Goal: Task Accomplishment & Management: Manage account settings

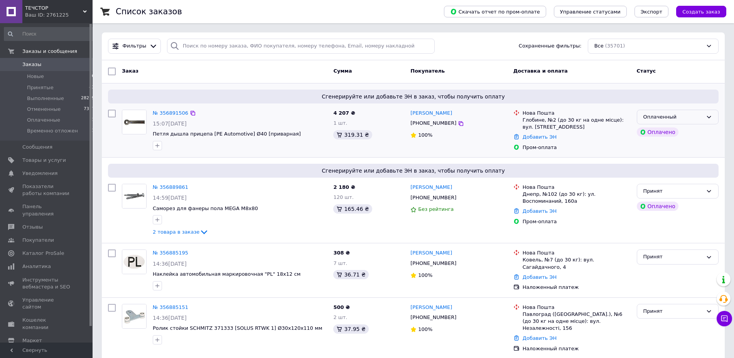
drag, startPoint x: 682, startPoint y: 116, endPoint x: 678, endPoint y: 118, distance: 5.0
click at [683, 116] on div "Оплаченный" at bounding box center [673, 117] width 59 height 8
drag, startPoint x: 663, startPoint y: 133, endPoint x: 558, endPoint y: 130, distance: 104.2
click at [662, 133] on li "Принят" at bounding box center [677, 133] width 81 height 14
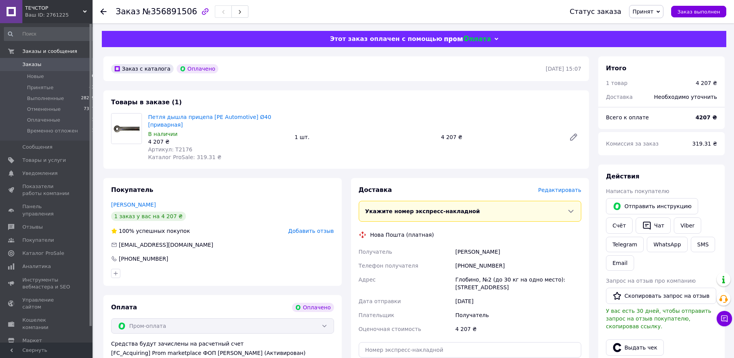
drag, startPoint x: 178, startPoint y: 198, endPoint x: 106, endPoint y: 200, distance: 71.8
click at [106, 200] on div "Покупатель Замогильний Володимир 1 заказ у вас на 4 207 ₴ 100% успешных покупок…" at bounding box center [222, 232] width 238 height 108
copy link "Замогильний Володимир"
drag, startPoint x: 501, startPoint y: 257, endPoint x: 464, endPoint y: 258, distance: 37.1
click at [464, 259] on div "+380501947934" at bounding box center [518, 266] width 129 height 14
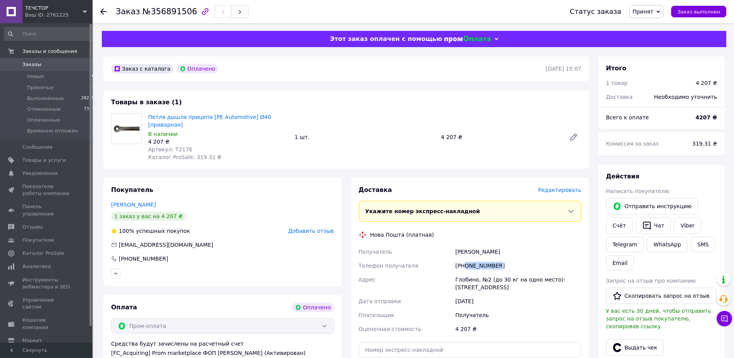
copy div "0501947934"
click at [170, 12] on span "№356891506" at bounding box center [169, 11] width 55 height 9
copy span "356891506"
drag, startPoint x: 448, startPoint y: 274, endPoint x: 519, endPoint y: 283, distance: 71.6
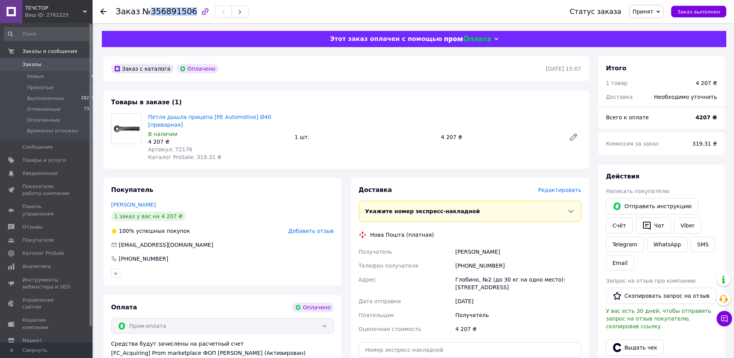
click at [519, 283] on div "Получатель Замогильний Володимир Телефон получателя +380501947934 Адрес Глобино…" at bounding box center [470, 290] width 226 height 91
copy div "Адрес Глобино, №2 (до 30 кг на одно место): ул. Виноградная, 3а"
click at [176, 146] on span "Артикул: T2176" at bounding box center [170, 149] width 44 height 6
copy span "T2176"
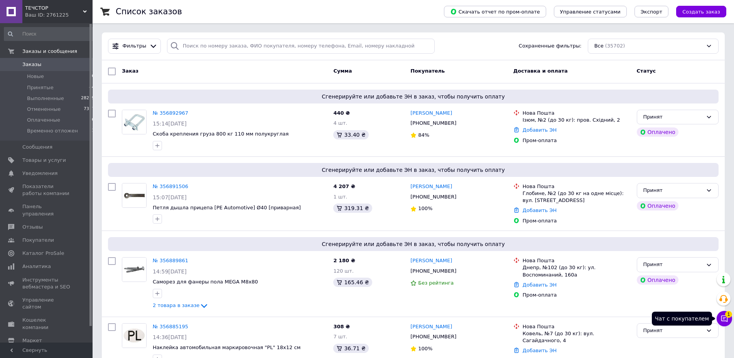
click at [730, 319] on button "Чат с покупателем 1" at bounding box center [724, 318] width 15 height 15
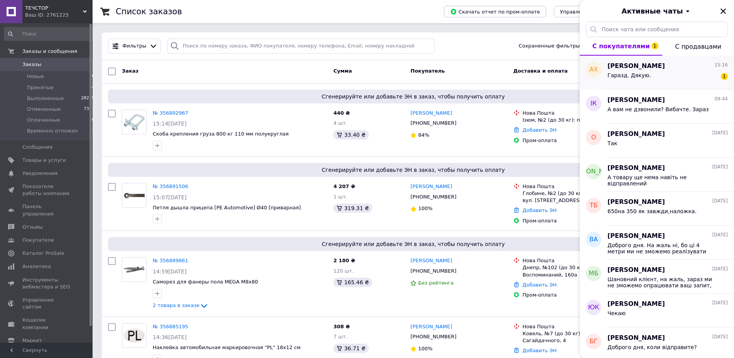
click at [660, 74] on div "Гаразд. Дякую. 1" at bounding box center [668, 77] width 120 height 12
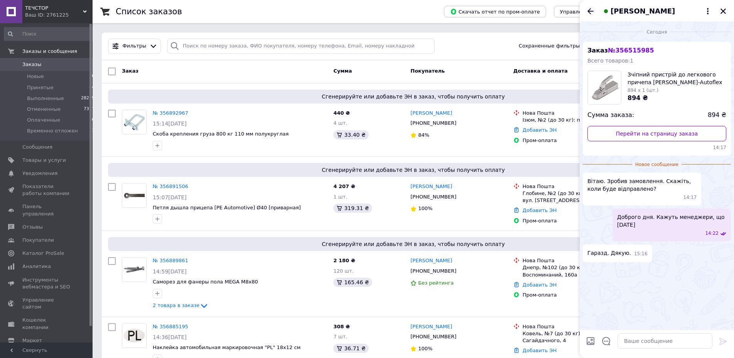
click at [588, 10] on icon "Назад" at bounding box center [590, 11] width 9 height 9
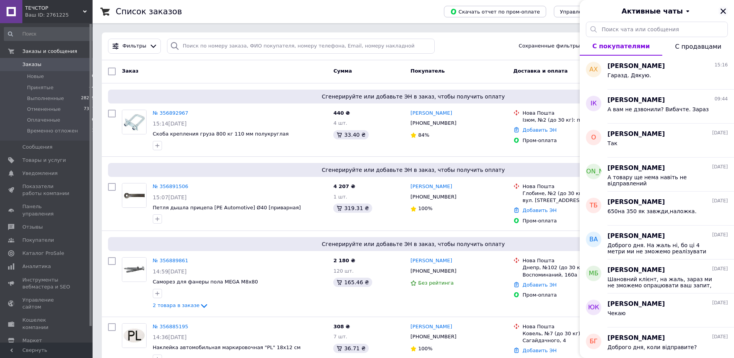
click at [721, 10] on icon "Закрыть" at bounding box center [723, 11] width 7 height 7
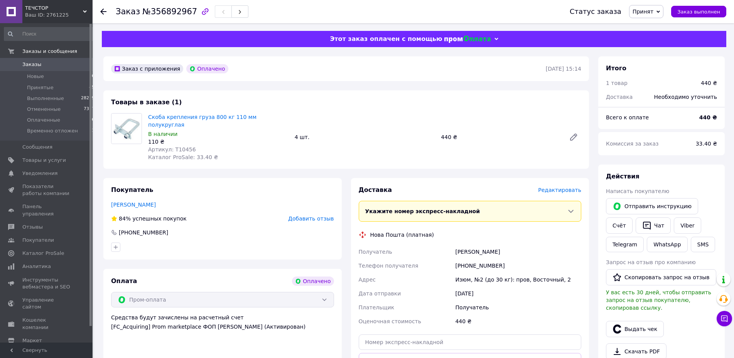
drag, startPoint x: 157, startPoint y: 199, endPoint x: 110, endPoint y: 199, distance: 46.3
click at [110, 199] on div "Покупатель [PERSON_NAME] 84% успешных покупок Добавить отзыв [PHONE_NUMBER]" at bounding box center [222, 218] width 238 height 81
copy link "[PERSON_NAME]"
drag, startPoint x: 492, startPoint y: 256, endPoint x: 465, endPoint y: 257, distance: 27.0
click at [465, 259] on div "[PHONE_NUMBER]" at bounding box center [518, 266] width 129 height 14
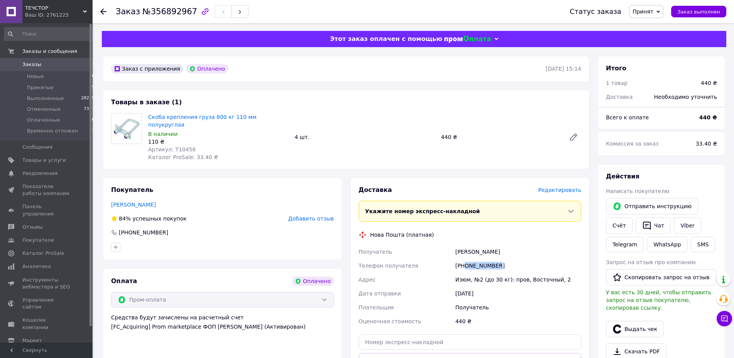
copy div "0936441508"
click at [167, 9] on span "№356892967" at bounding box center [169, 11] width 55 height 9
copy span "356892967"
drag, startPoint x: 455, startPoint y: 269, endPoint x: 561, endPoint y: 273, distance: 105.4
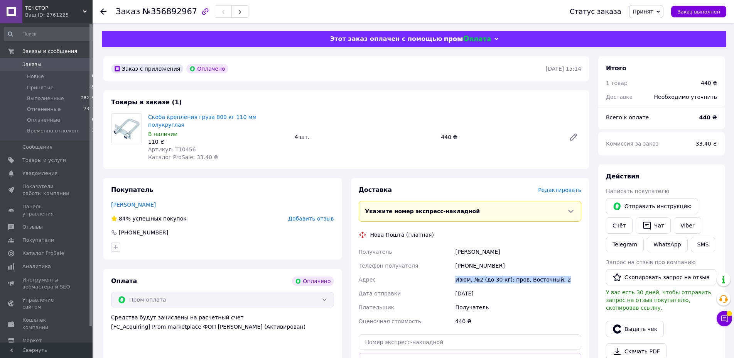
click at [561, 273] on div "Изюм, №2 (до 30 кг): пров, Восточный, 2" at bounding box center [518, 279] width 129 height 14
copy div "Изюм, №2 (до 30 кг): пров, Восточный, 2"
click at [183, 146] on span "Артикул: T10456" at bounding box center [172, 149] width 48 height 6
copy span "T10456"
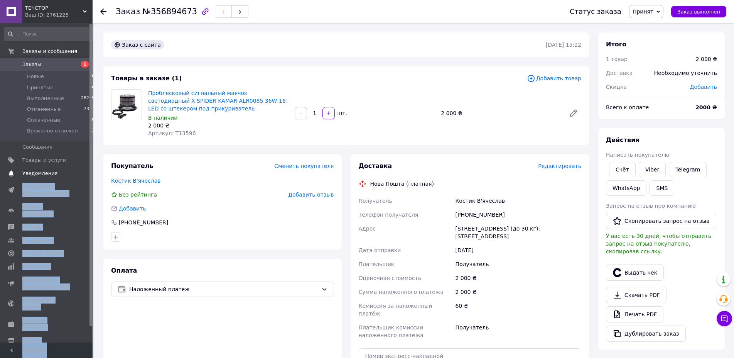
drag, startPoint x: 162, startPoint y: 179, endPoint x: 89, endPoint y: 179, distance: 73.7
click at [89, 179] on div "ТЕЧСТОР Ваш ID: 2761225 Сайт ТЕЧСТОР Кабинет покупателя Проверить состояние сис…" at bounding box center [367, 272] width 734 height 545
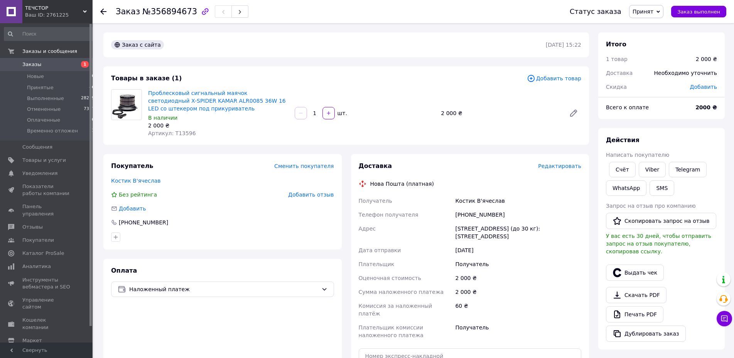
drag, startPoint x: 192, startPoint y: 189, endPoint x: 162, endPoint y: 183, distance: 30.1
click at [190, 189] on div "Покупатель Сменить покупателя Костик В'ячеслав Без рейтинга Добавить отзыв Доба…" at bounding box center [222, 201] width 238 height 95
drag, startPoint x: 157, startPoint y: 181, endPoint x: 109, endPoint y: 181, distance: 47.5
click at [109, 181] on div "Покупатель Сменить покупателя Костик В'ячеслав Без рейтинга Добавить отзыв Доба…" at bounding box center [222, 201] width 238 height 95
copy link "Костик В'ячеслав"
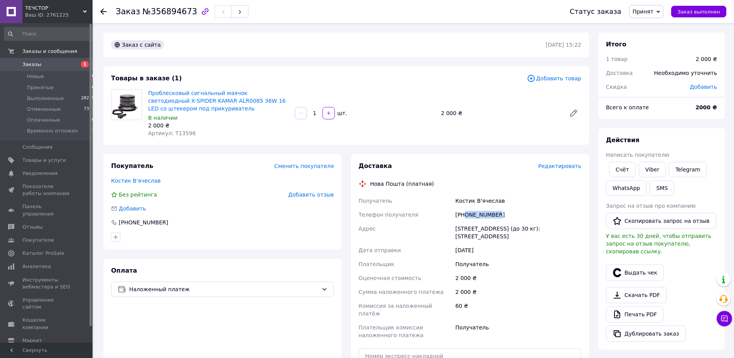
drag, startPoint x: 507, startPoint y: 212, endPoint x: 465, endPoint y: 215, distance: 41.8
click at [465, 215] on div "[PHONE_NUMBER]" at bounding box center [518, 215] width 129 height 14
copy div "0672761111"
click at [171, 10] on span "№356894673" at bounding box center [169, 11] width 55 height 9
click at [169, 13] on span "№356894673" at bounding box center [169, 11] width 55 height 9
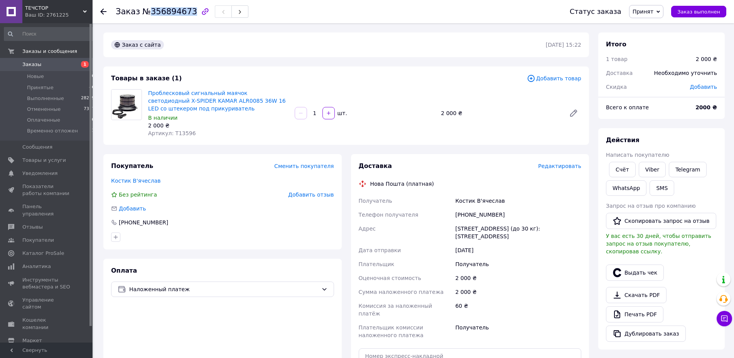
click at [169, 13] on span "№356894673" at bounding box center [169, 11] width 55 height 9
copy span "356894673"
drag, startPoint x: 452, startPoint y: 229, endPoint x: 509, endPoint y: 238, distance: 57.4
click at [509, 238] on div "Получатель Костик В'ячеслав Телефон получателя [PHONE_NUMBER] Адрес [STREET_ADD…" at bounding box center [470, 268] width 226 height 148
copy div "Адрес [STREET_ADDRESS] (до 30 кг): [STREET_ADDRESS]"
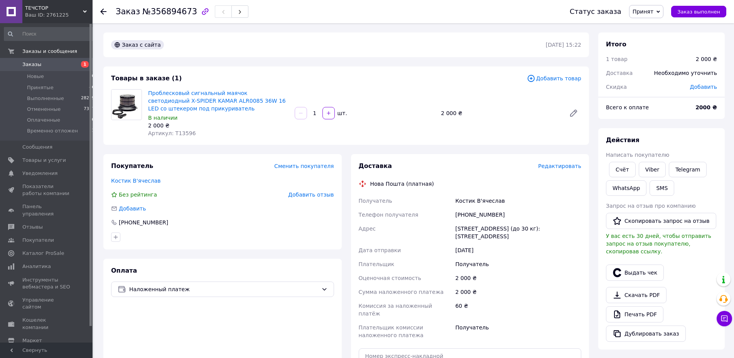
click at [177, 132] on span "Артикул: T13596" at bounding box center [172, 133] width 48 height 6
copy span "T13596"
